Goal: Find specific page/section

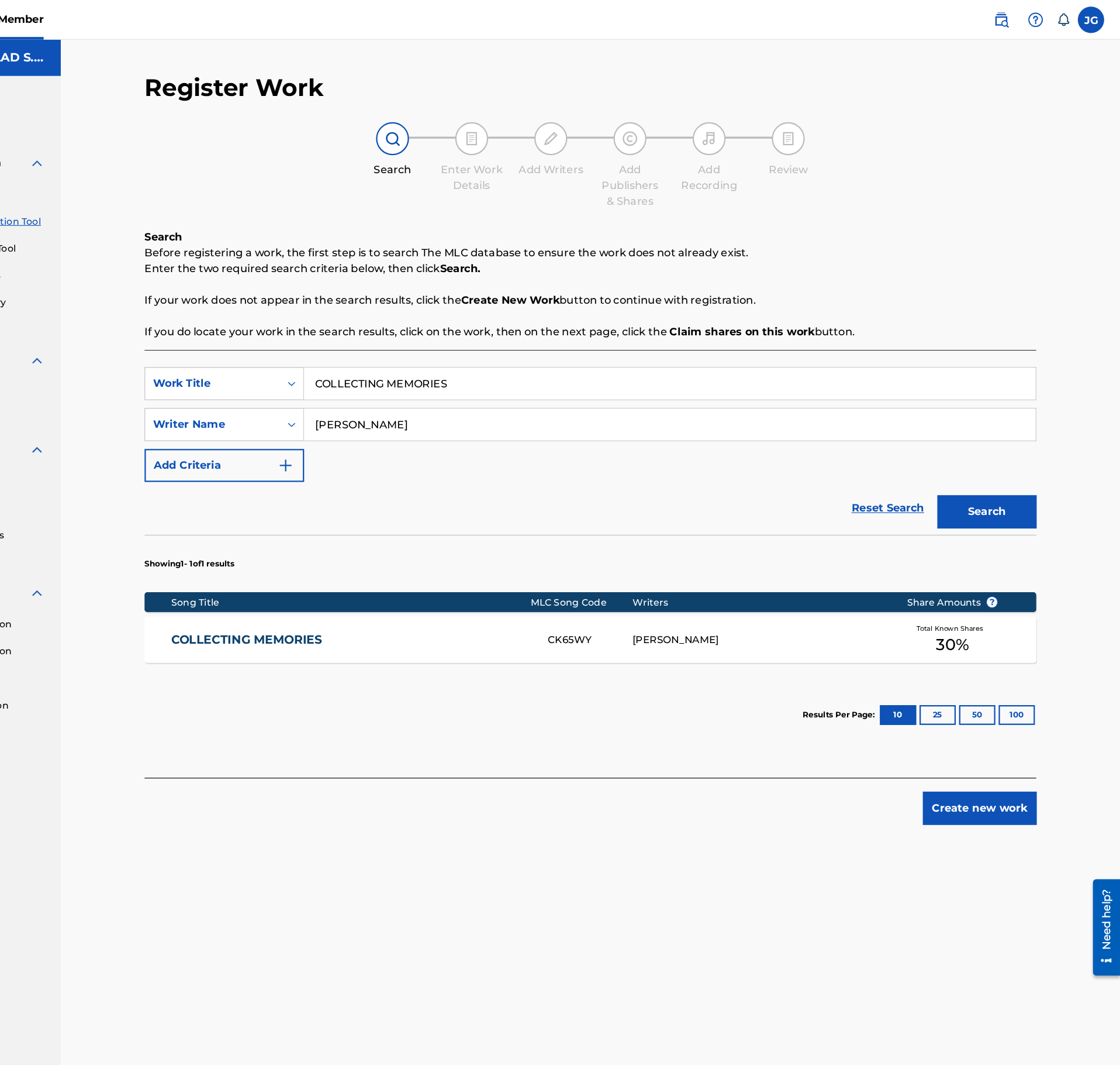
click at [577, 572] on link "COLLECTING MEMORIES" at bounding box center [438, 567] width 318 height 14
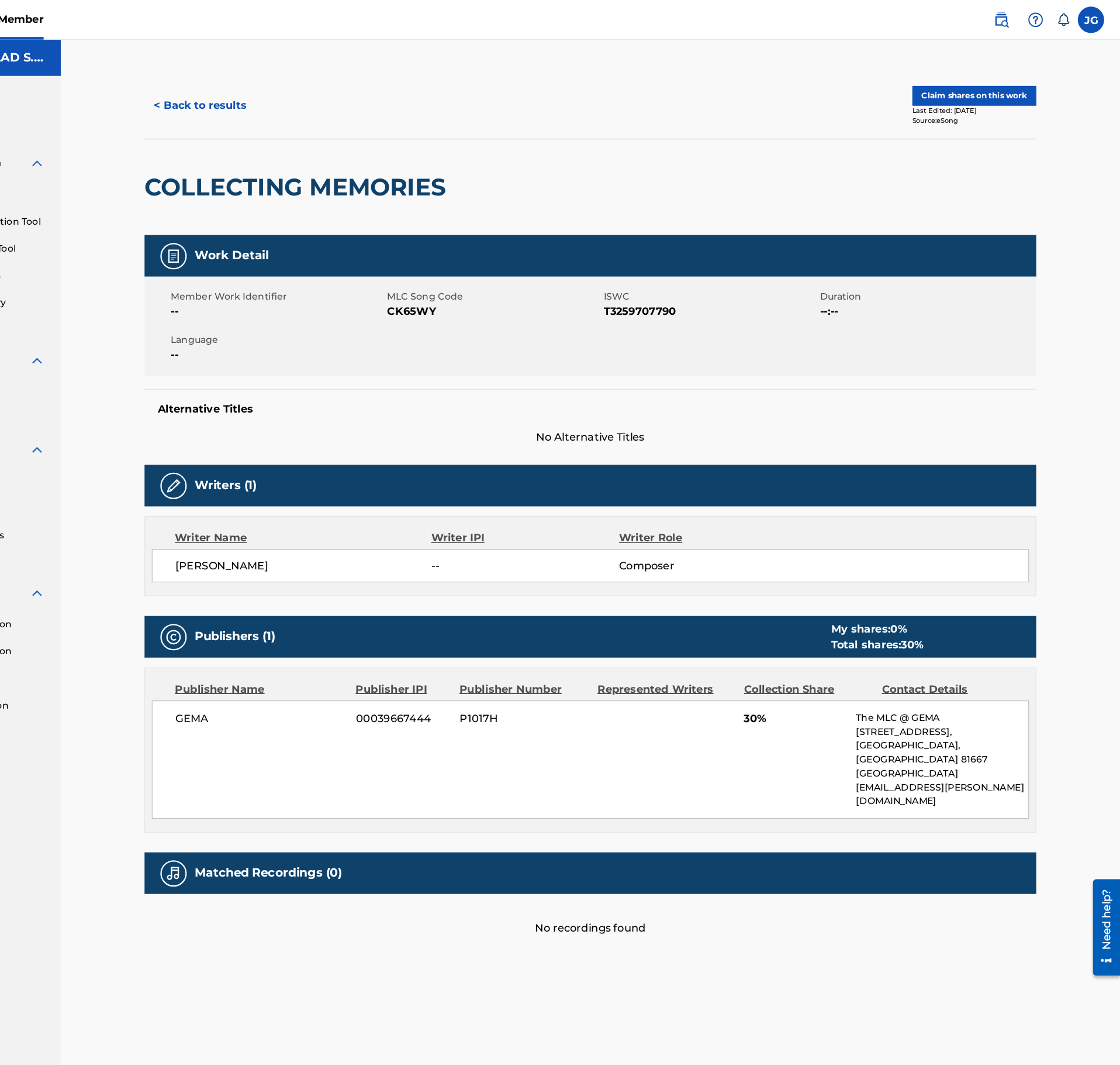
click at [424, 167] on h2 "COLLECTING MEMORIES" at bounding box center [391, 166] width 273 height 26
click at [439, 173] on h2 "COLLECTING MEMORIES" at bounding box center [391, 166] width 273 height 26
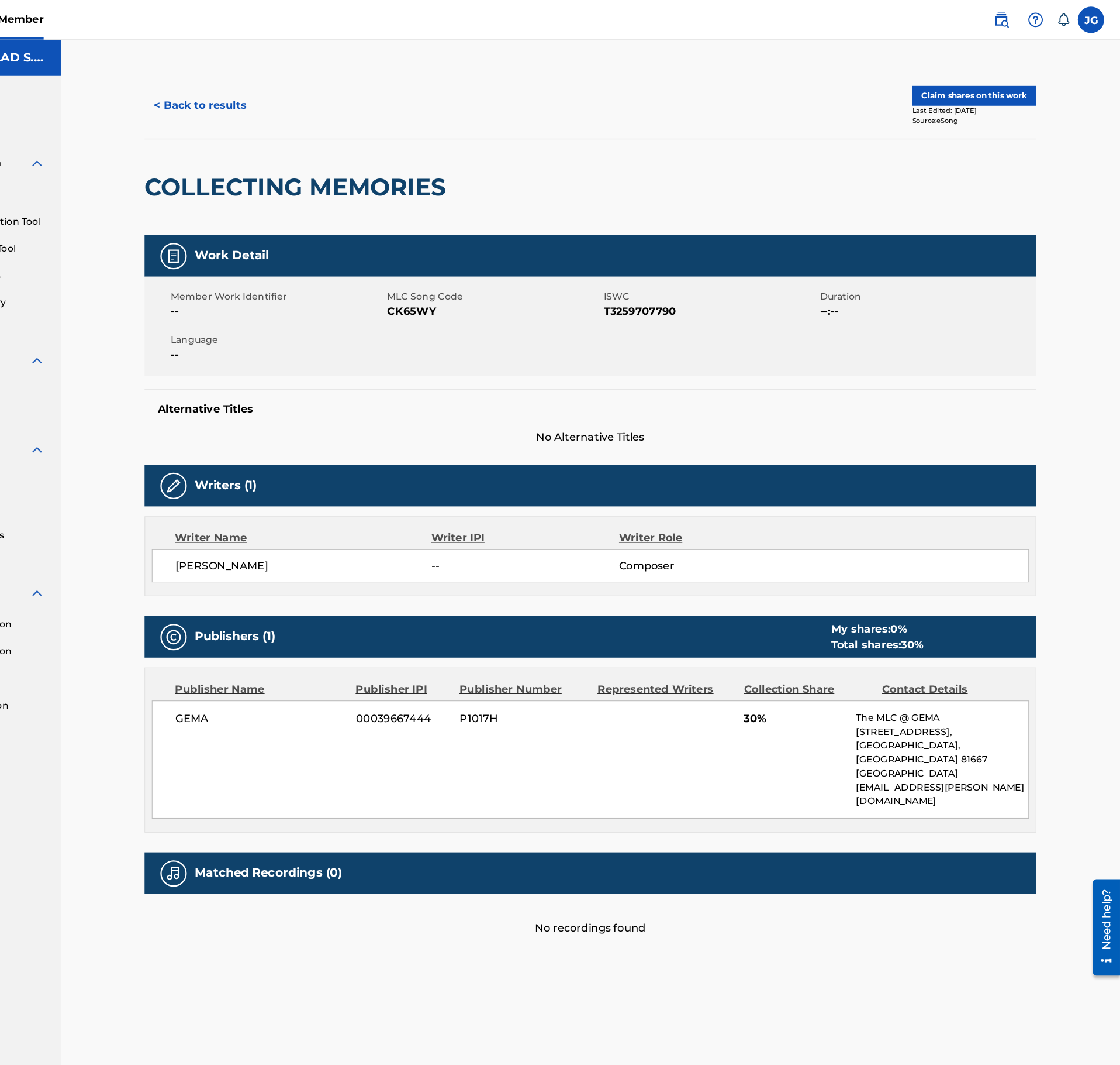
click at [439, 173] on h2 "COLLECTING MEMORIES" at bounding box center [391, 166] width 273 height 26
click at [498, 279] on span "CK65WY" at bounding box center [565, 276] width 189 height 14
